Goal: Information Seeking & Learning: Learn about a topic

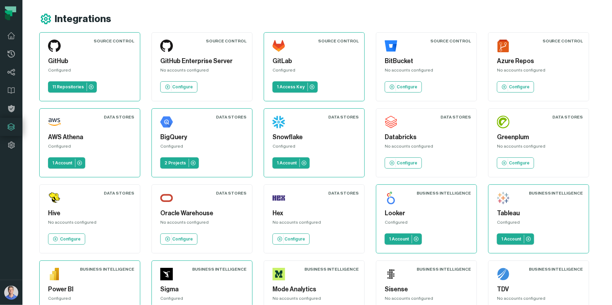
click at [418, 19] on div "Integrations" at bounding box center [325, 19] width 573 height 13
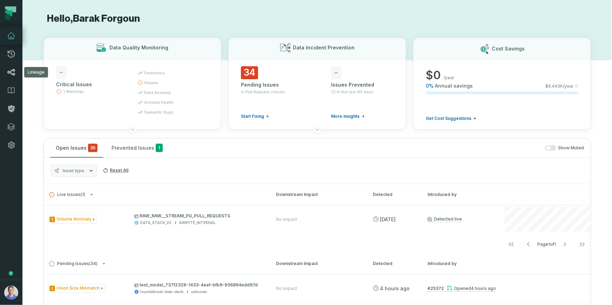
click at [8, 73] on icon at bounding box center [11, 72] width 7 height 6
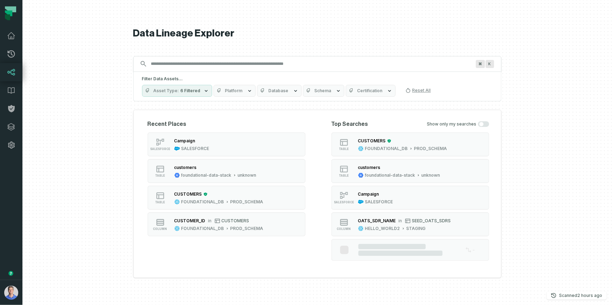
click at [245, 62] on input "Discovery Provider cmdk menu" at bounding box center [311, 63] width 328 height 11
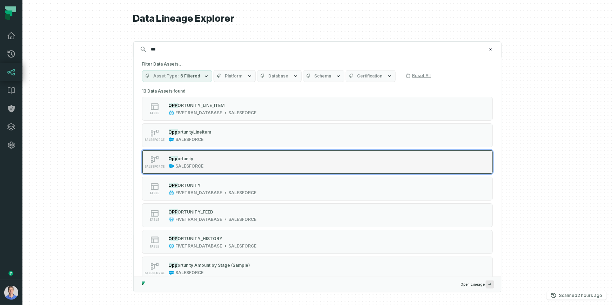
type input "***"
click at [207, 166] on div "SALESFORCE Opp ortunity SALESFORCE" at bounding box center [231, 162] width 175 height 14
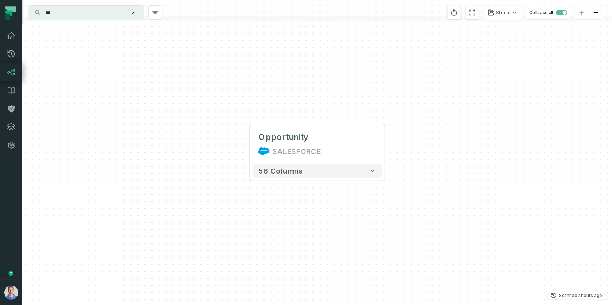
drag, startPoint x: 300, startPoint y: 113, endPoint x: 386, endPoint y: 125, distance: 86.2
click at [0, 0] on icon "button" at bounding box center [0, 0] width 0 height 0
click at [303, 114] on icon "button" at bounding box center [303, 112] width 8 height 8
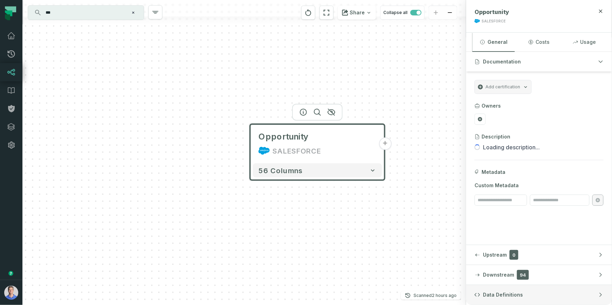
click at [525, 289] on button "Data Definitions" at bounding box center [539, 295] width 146 height 20
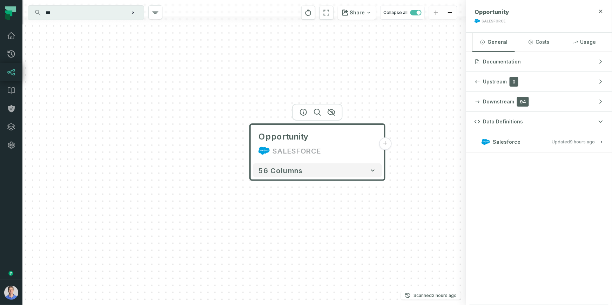
click at [599, 145] on button "Salesforce Updated [DATE] 1:05:18 AM" at bounding box center [539, 141] width 129 height 9
click at [533, 166] on span "View this entity in source platform" at bounding box center [511, 165] width 71 height 7
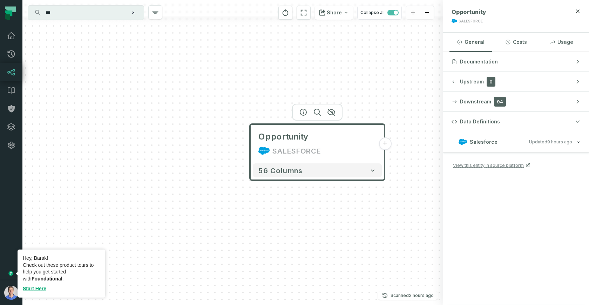
click at [9, 274] on icon "Tooltip anchor" at bounding box center [10, 273] width 5 height 5
click at [34, 288] on link "Start Here" at bounding box center [35, 289] width 24 height 6
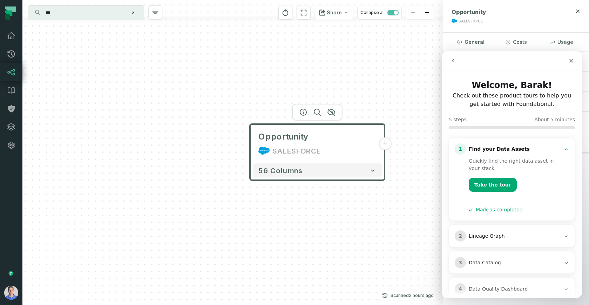
scroll to position [38, 0]
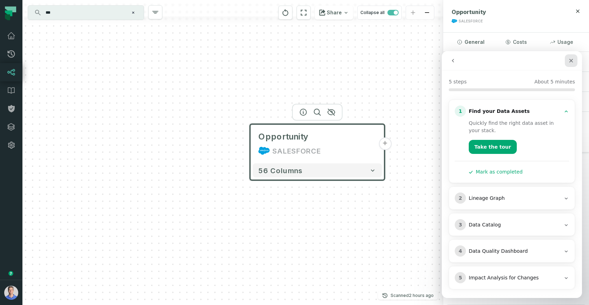
click at [572, 61] on icon "Close" at bounding box center [572, 61] width 6 height 6
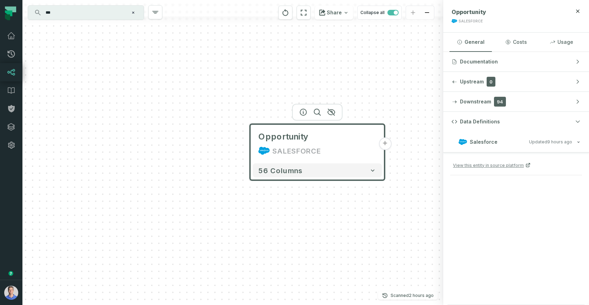
scroll to position [0, 0]
